Goal: Task Accomplishment & Management: Manage account settings

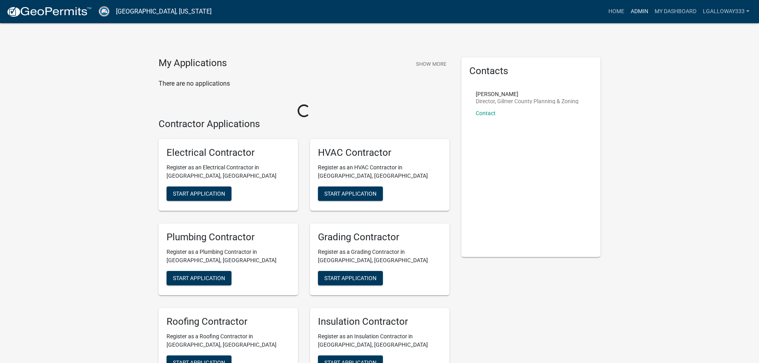
click at [636, 12] on link "Admin" at bounding box center [639, 11] width 24 height 15
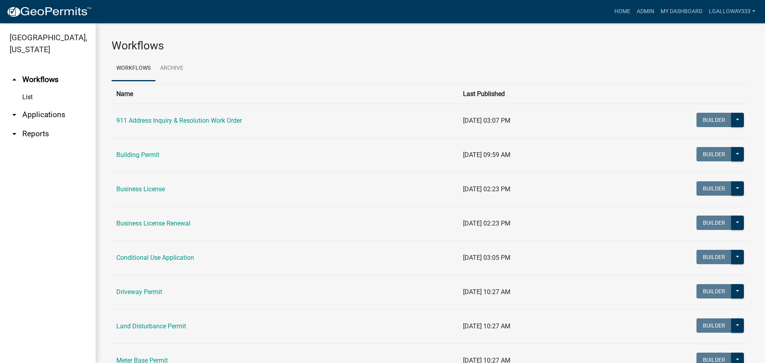
click at [30, 120] on link "arrow_drop_down Applications" at bounding box center [48, 114] width 96 height 19
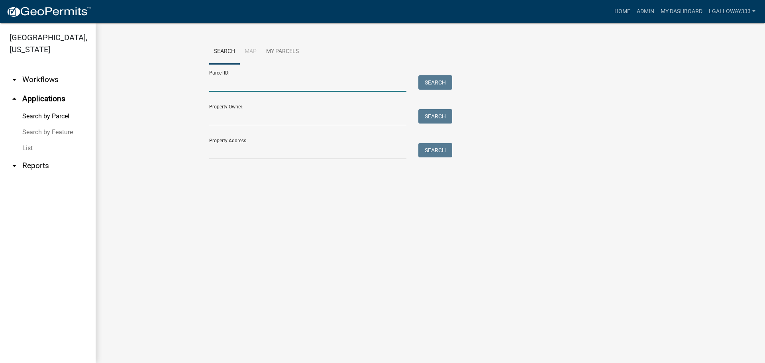
click at [226, 85] on input "Parcel ID:" at bounding box center [307, 83] width 197 height 16
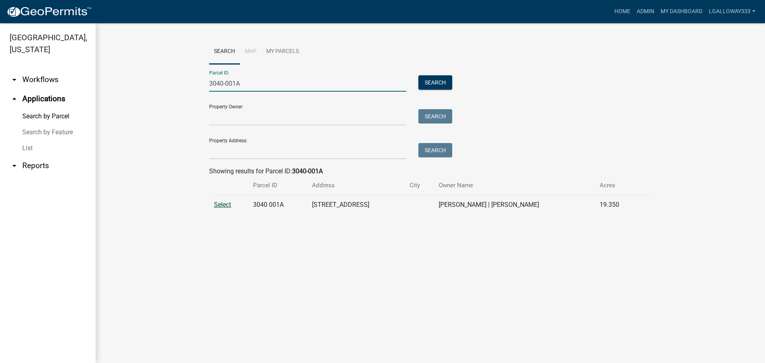
type input "3040-001A"
click at [222, 206] on span "Select" at bounding box center [222, 205] width 17 height 8
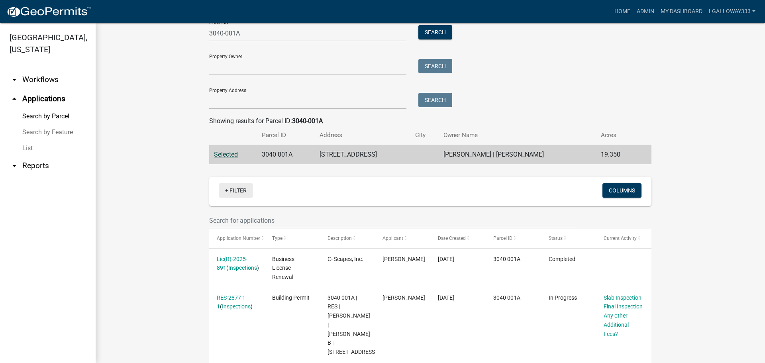
scroll to position [120, 0]
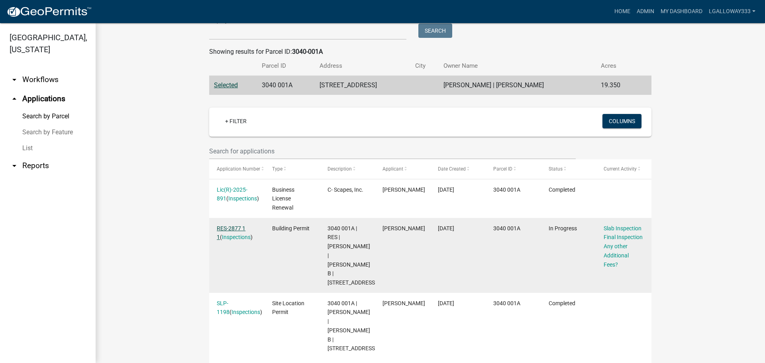
click at [236, 227] on link "RES-2877 1 1" at bounding box center [231, 233] width 29 height 16
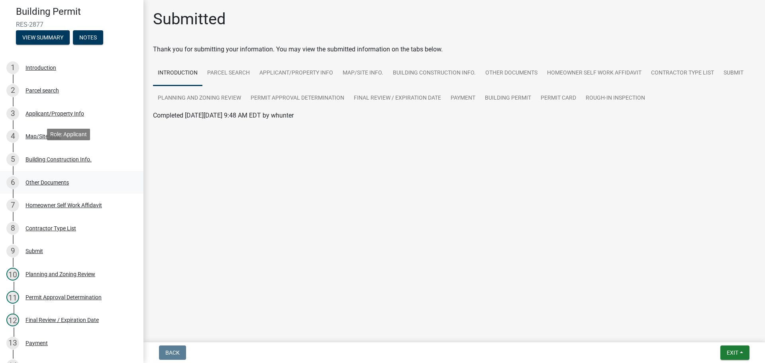
scroll to position [159, 0]
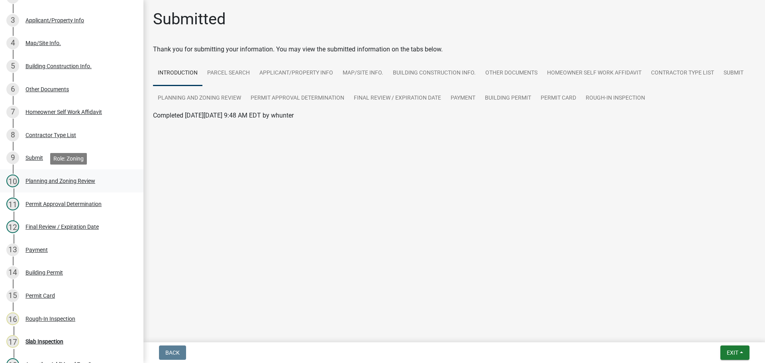
click at [73, 181] on div "Planning and Zoning Review" at bounding box center [60, 181] width 70 height 6
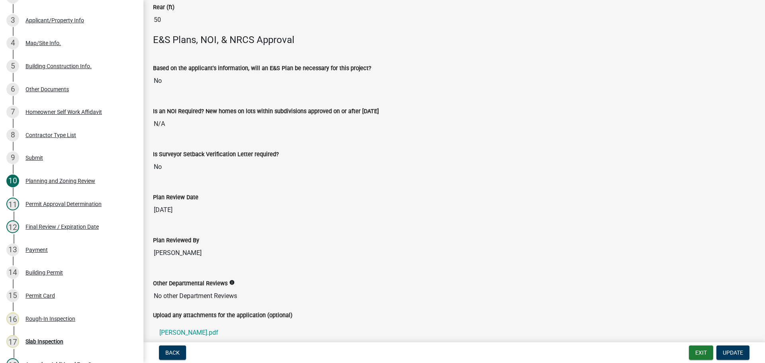
scroll to position [1598, 0]
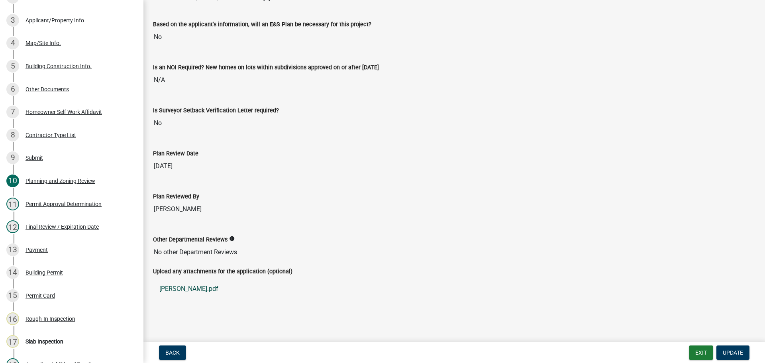
click at [175, 288] on link "[PERSON_NAME].pdf" at bounding box center [454, 288] width 602 height 19
